Goal: Find contact information: Obtain details needed to contact an individual or organization

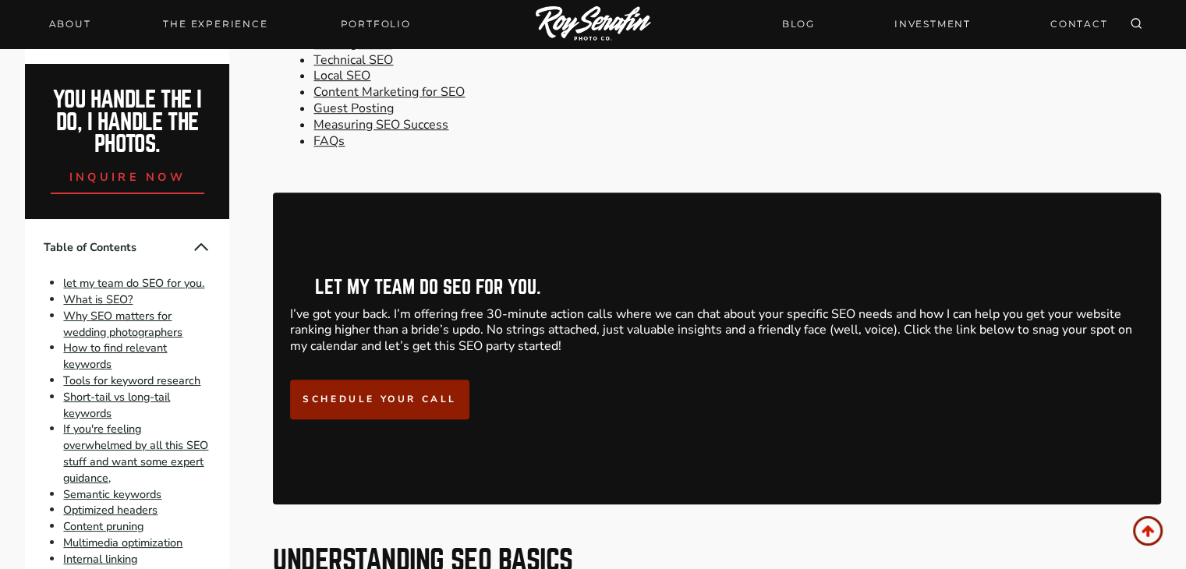
scroll to position [595, 0]
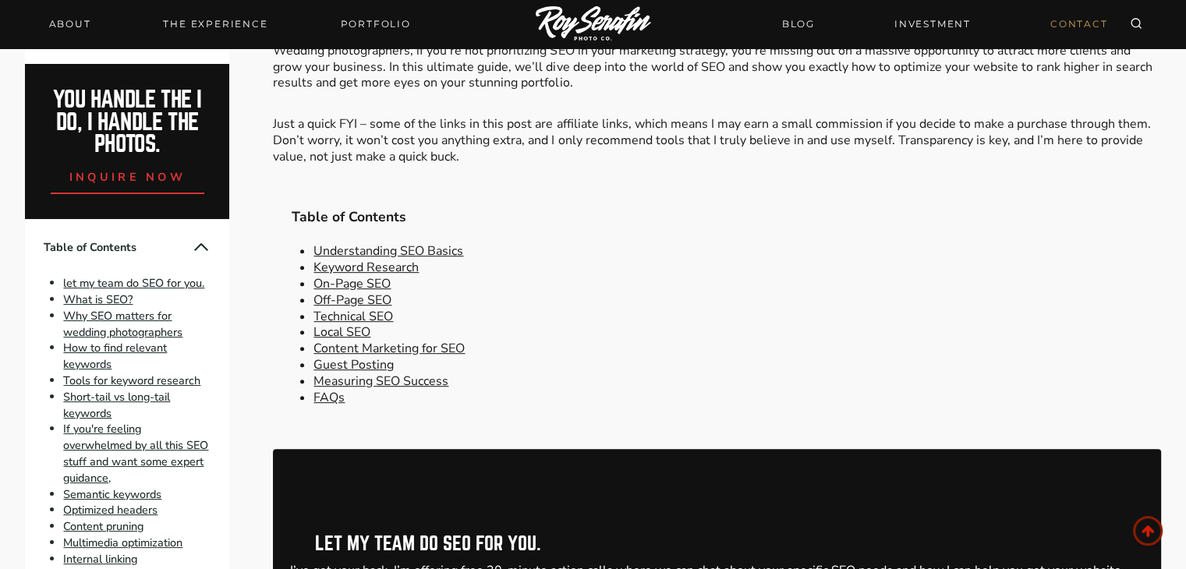
click at [1073, 27] on link "CONTACT" at bounding box center [1079, 23] width 76 height 27
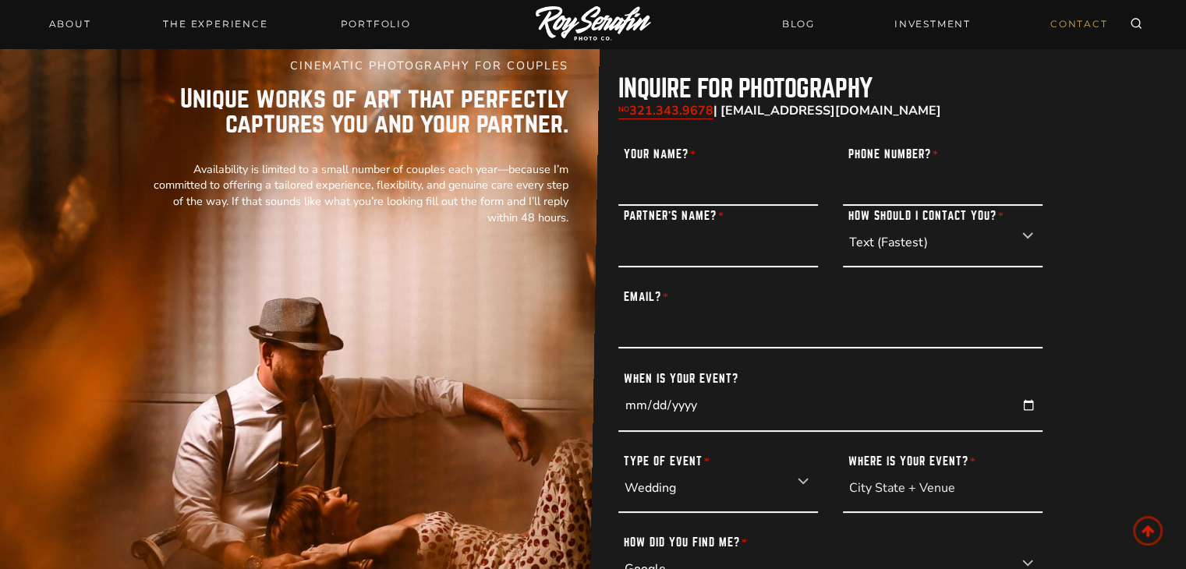
scroll to position [156, 0]
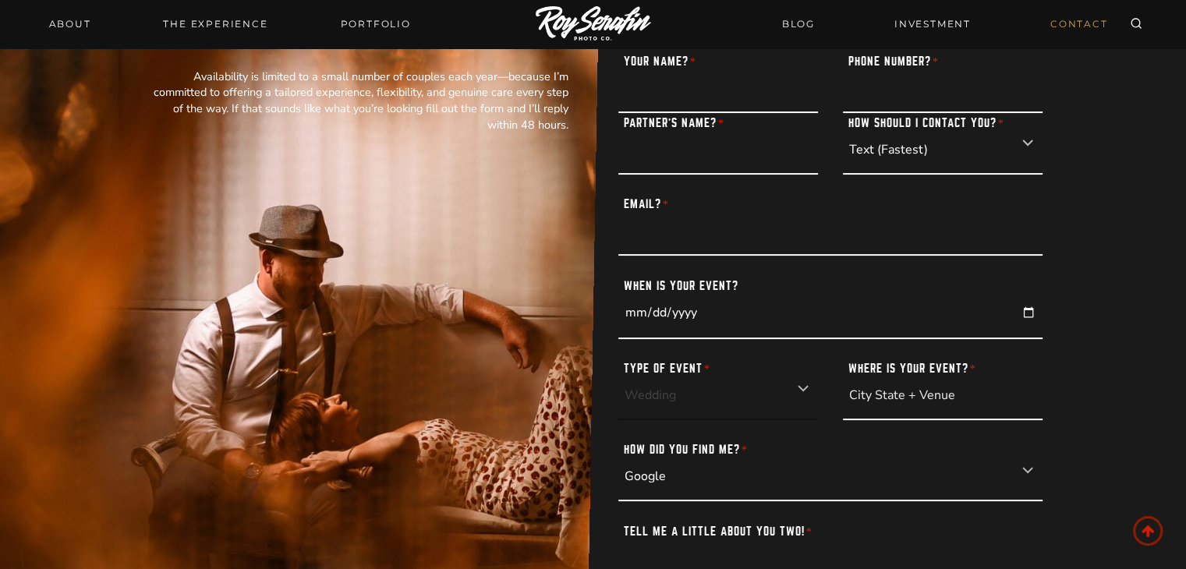
click at [722, 388] on select "Wedding Elopement Engagement Portrait" at bounding box center [718, 390] width 200 height 62
click at [609, 401] on div "CINEMATIC PHOTOGRAPHY FOR COUPLES Unique works of art that perfectly captures y…" at bounding box center [594, 325] width 936 height 797
